Goal: Task Accomplishment & Management: Manage account settings

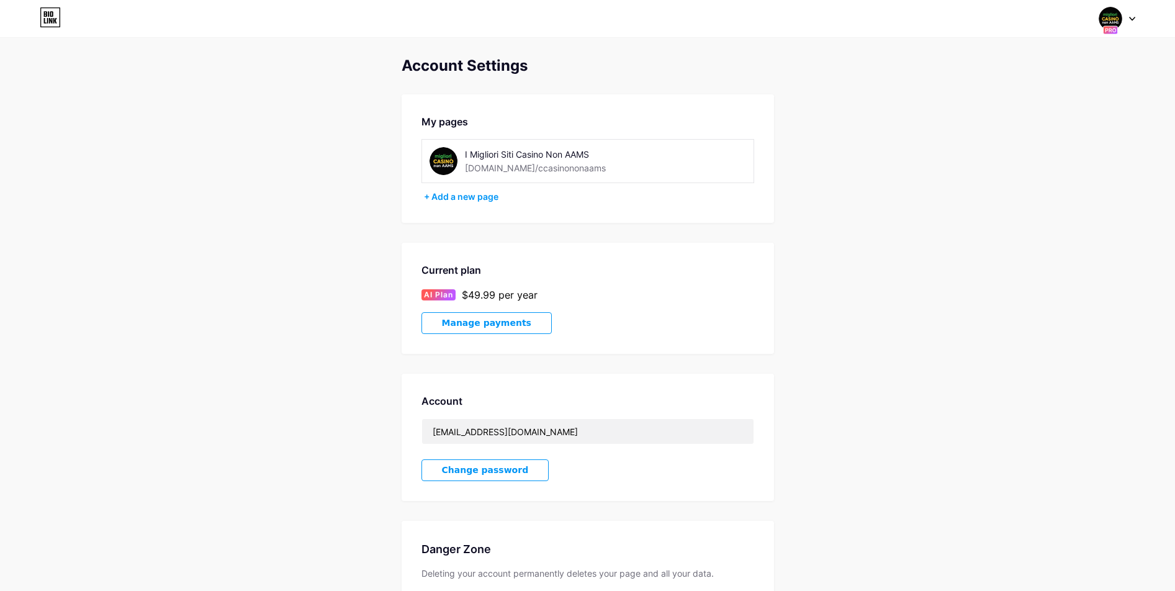
scroll to position [43, 0]
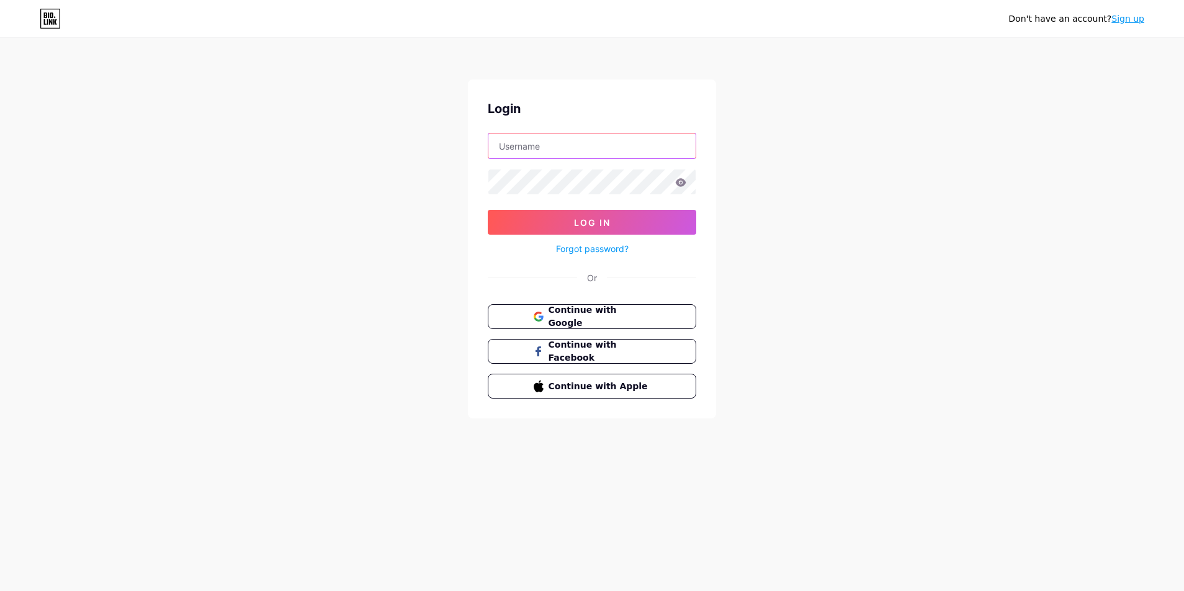
click at [559, 144] on input "text" at bounding box center [591, 145] width 207 height 25
paste input "[EMAIL_ADDRESS][DOMAIN_NAME]"
drag, startPoint x: 548, startPoint y: 143, endPoint x: 488, endPoint y: 150, distance: 60.0
click at [471, 142] on div "Login wodafar796@inupup.com Log In Forgot password? Or Continue with Google Con…" at bounding box center [592, 248] width 248 height 339
type input "[EMAIL_ADDRESS][DOMAIN_NAME]"
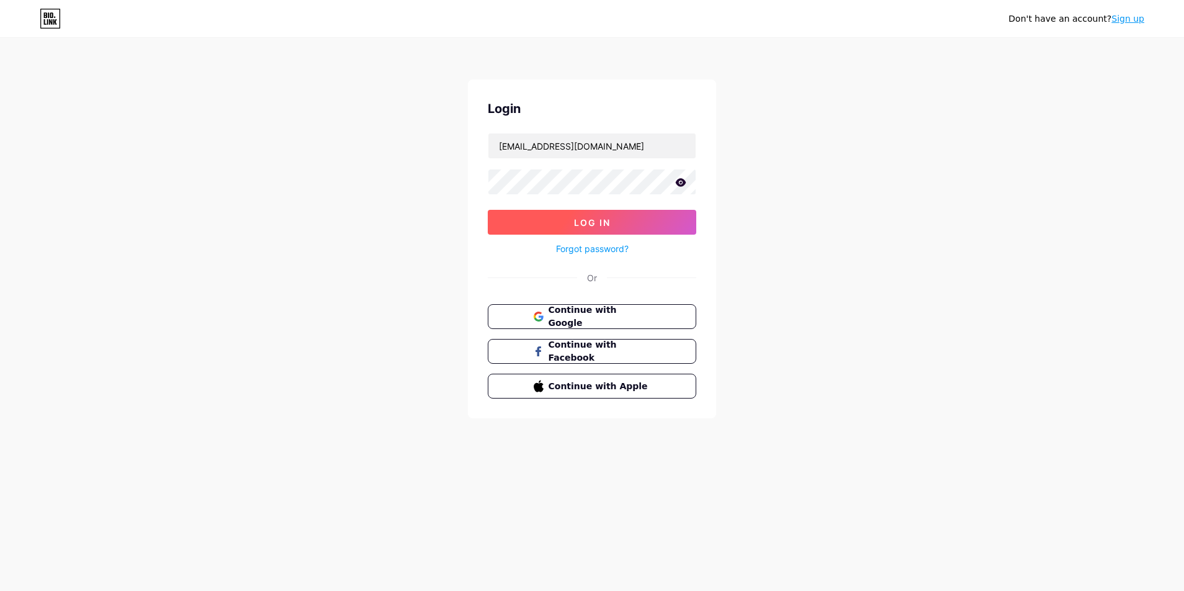
click at [587, 223] on span "Log In" at bounding box center [592, 222] width 37 height 11
